Goal: Task Accomplishment & Management: Manage account settings

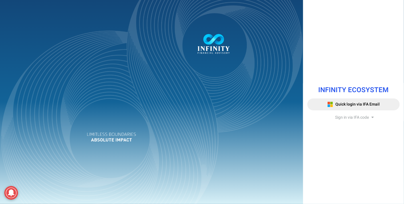
click at [364, 119] on span "Sign in via IFA code" at bounding box center [352, 118] width 34 height 6
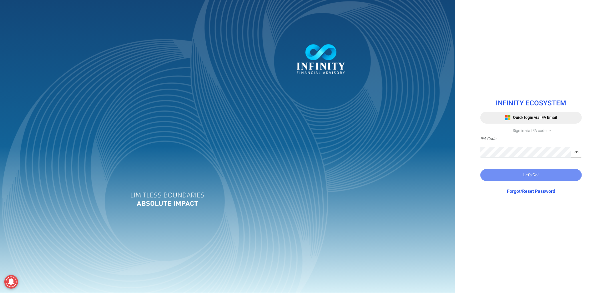
click at [404, 135] on input "text" at bounding box center [530, 139] width 101 height 11
type input "IFA0056-[GEOGRAPHIC_DATA]"
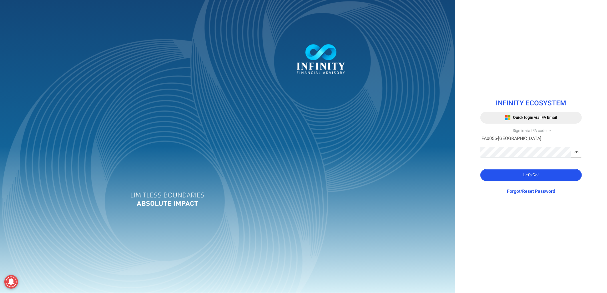
click at [404, 152] on icon at bounding box center [576, 152] width 4 height 4
click at [404, 176] on button "Let's Go!" at bounding box center [530, 175] width 101 height 12
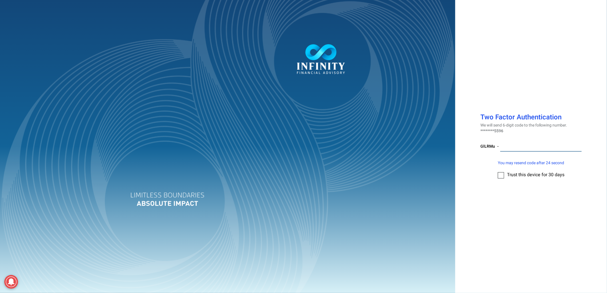
click at [404, 143] on input "number" at bounding box center [541, 146] width 82 height 11
click at [404, 145] on input "number" at bounding box center [541, 146] width 82 height 11
type input "721112"
